Goal: Information Seeking & Learning: Learn about a topic

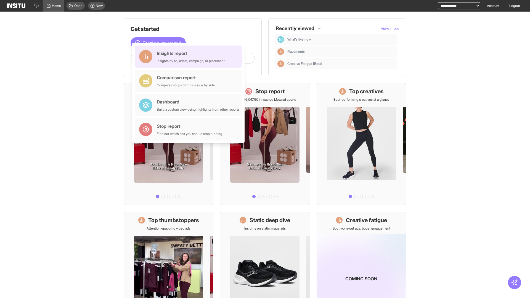
click at [190, 57] on div "Insights report Insights by ad, adset, campaign, or placement" at bounding box center [191, 56] width 68 height 13
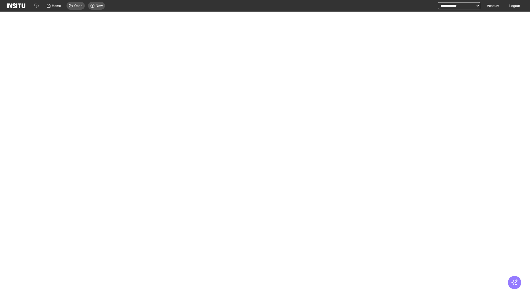
select select "**"
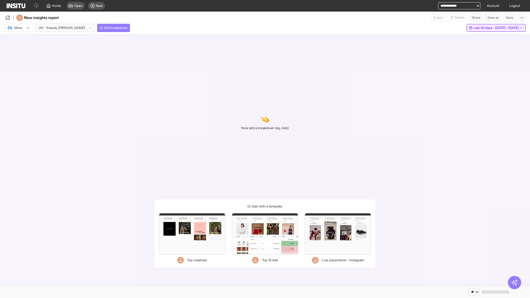
click at [486, 28] on span "Last 30 days - [DATE] - [DATE]" at bounding box center [495, 28] width 45 height 4
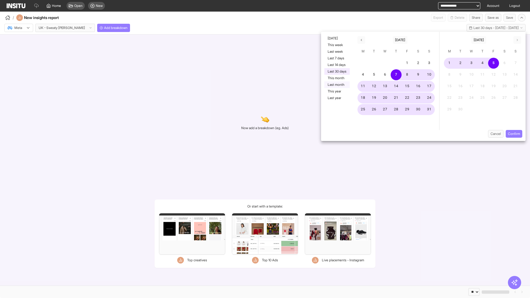
click at [336, 85] on button "Last month" at bounding box center [336, 84] width 25 height 7
